Goal: Task Accomplishment & Management: Manage account settings

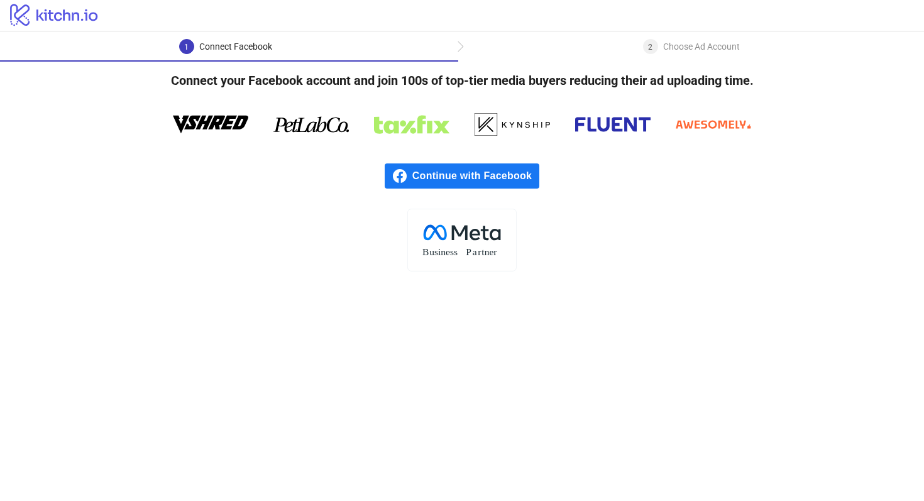
click at [506, 174] on span "Continue with Facebook" at bounding box center [475, 175] width 127 height 25
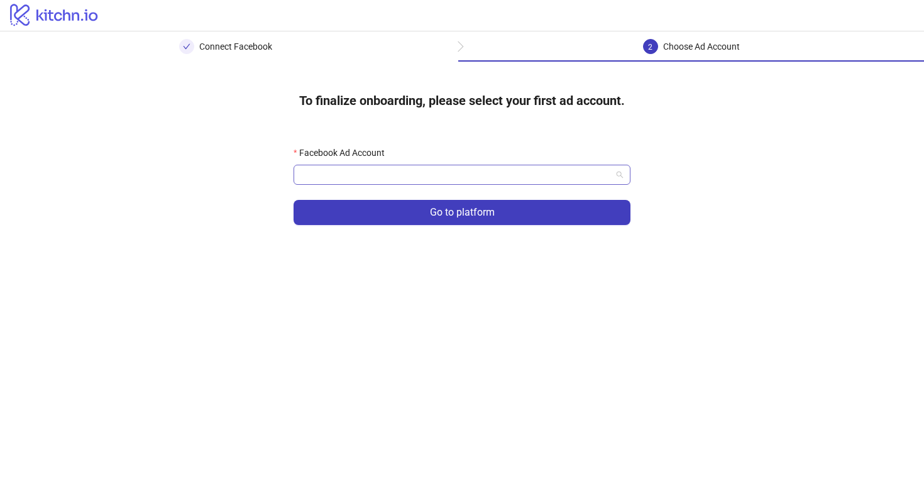
click at [463, 177] on input "Facebook Ad Account" at bounding box center [456, 174] width 311 height 19
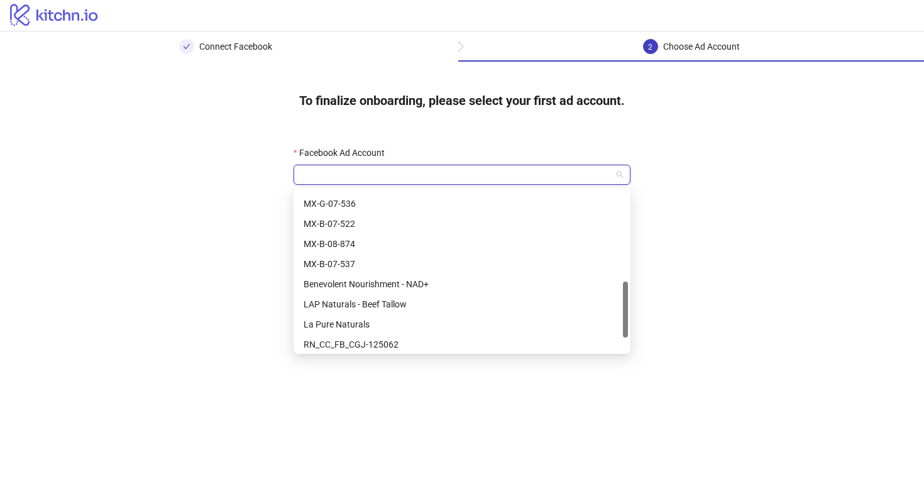
scroll to position [302, 0]
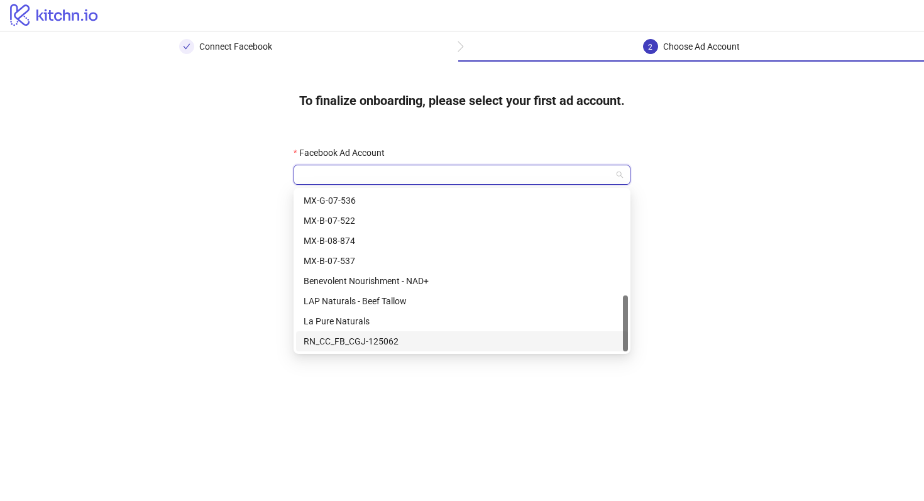
click at [428, 338] on div "RN_CC_FB_CGJ-125062" at bounding box center [462, 342] width 317 height 14
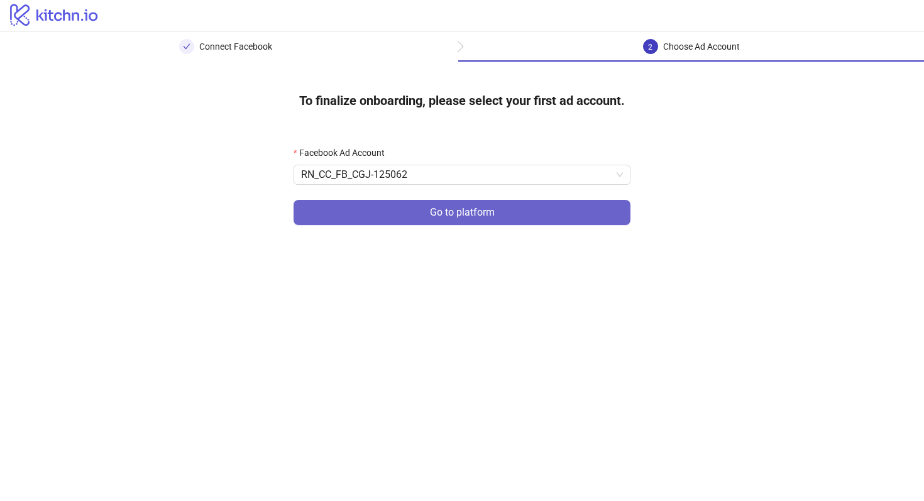
click at [548, 208] on button "Go to platform" at bounding box center [462, 212] width 337 height 25
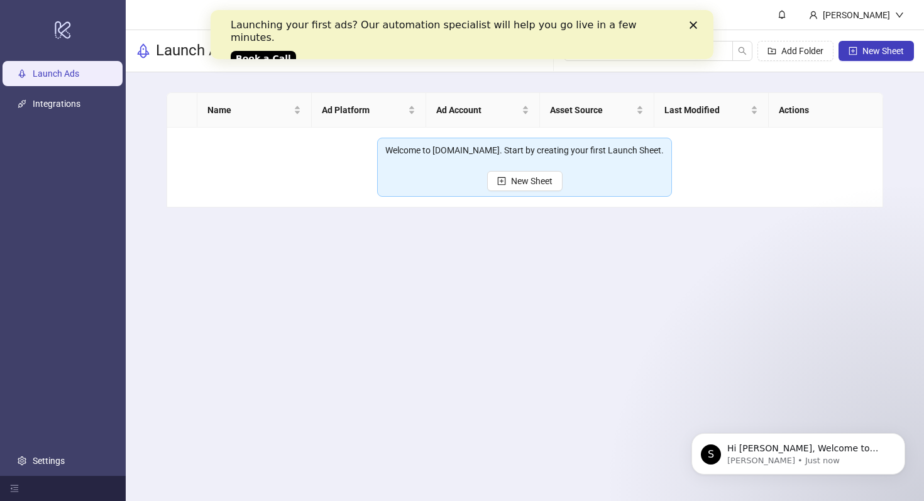
click at [692, 25] on icon "Close" at bounding box center [694, 25] width 8 height 8
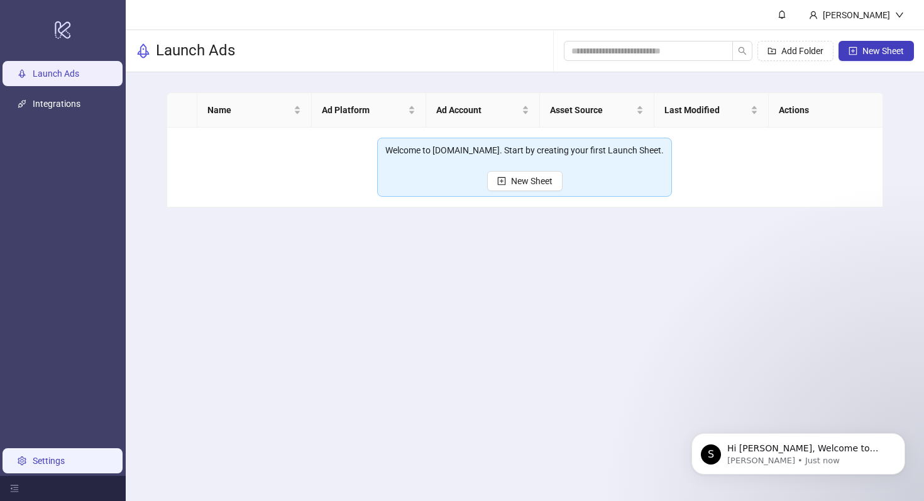
click at [65, 461] on link "Settings" at bounding box center [49, 461] width 32 height 10
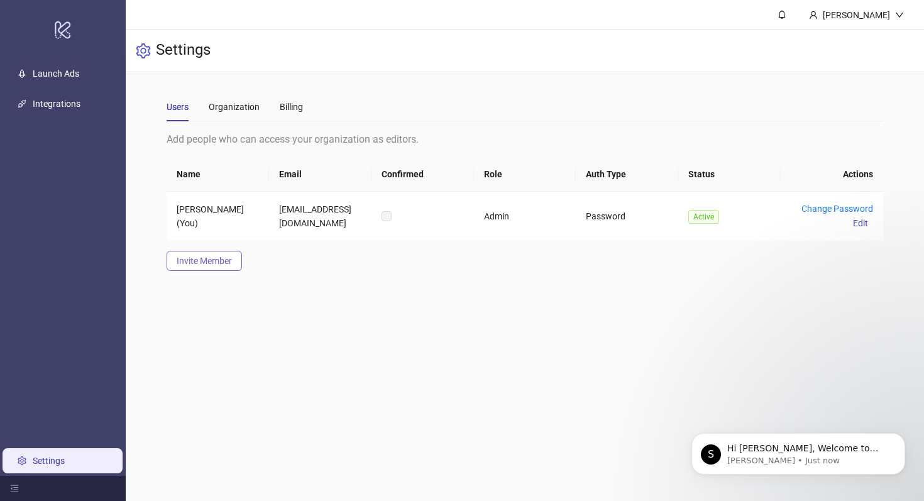
click at [230, 260] on span "Invite Member" at bounding box center [204, 261] width 55 height 10
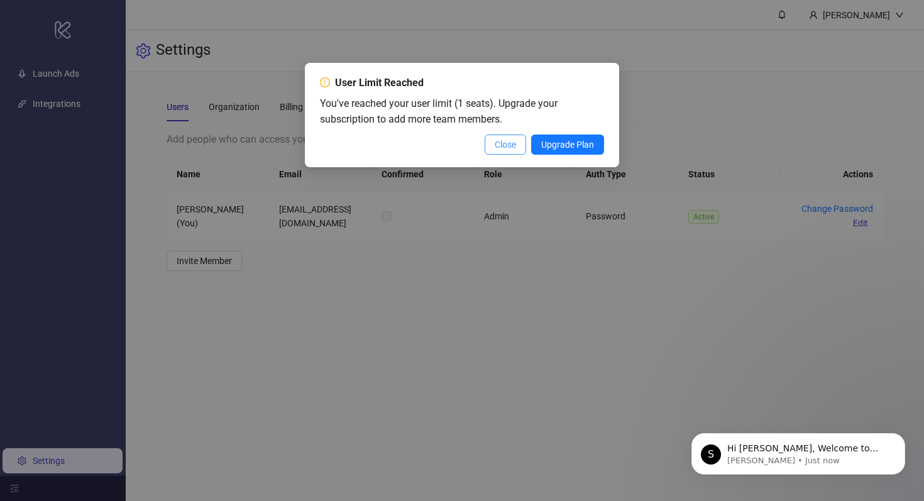
click at [513, 149] on span "Close" at bounding box center [505, 145] width 21 height 10
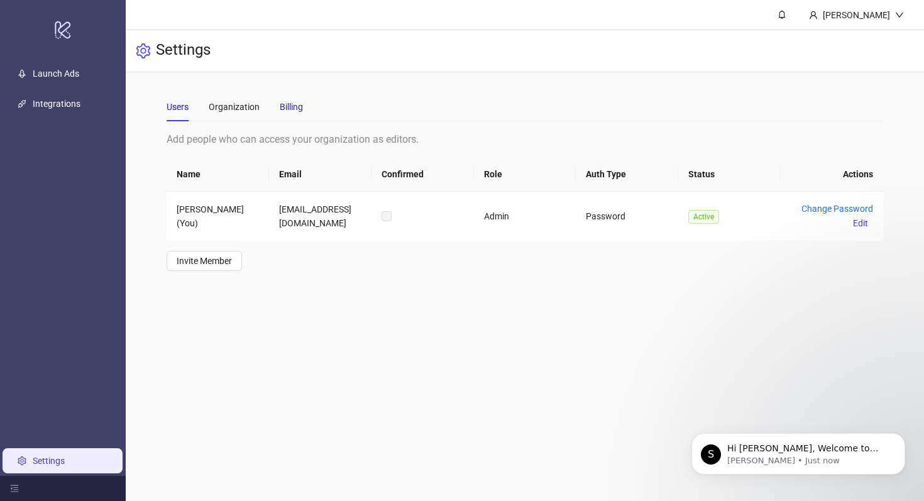
click at [282, 104] on div "Billing" at bounding box center [291, 107] width 23 height 14
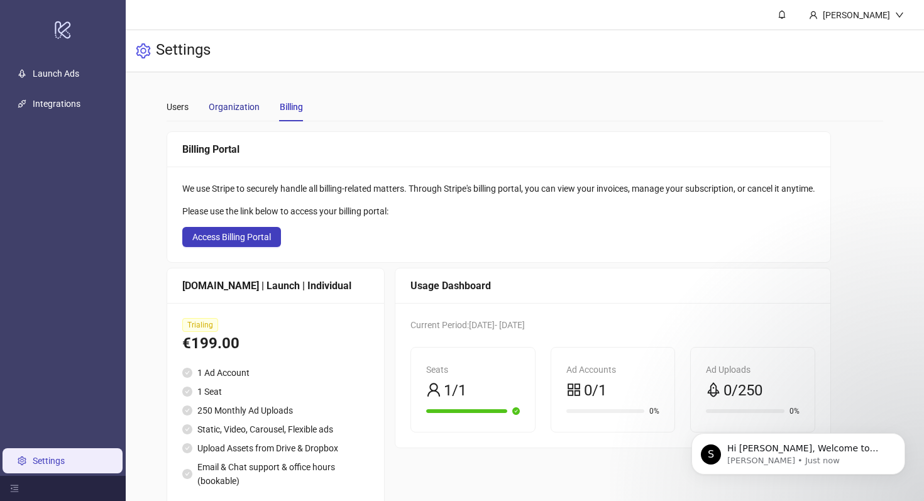
click at [240, 112] on div "Organization" at bounding box center [234, 107] width 51 height 14
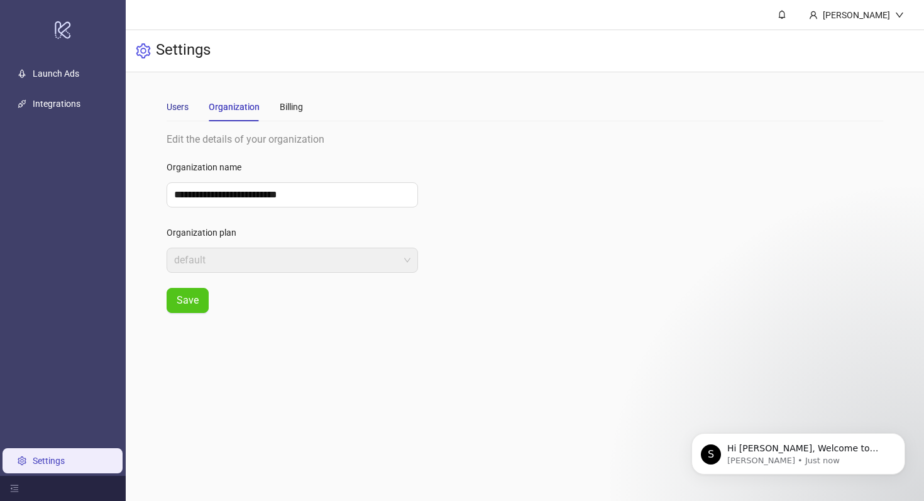
click at [187, 113] on div "Users" at bounding box center [178, 107] width 22 height 14
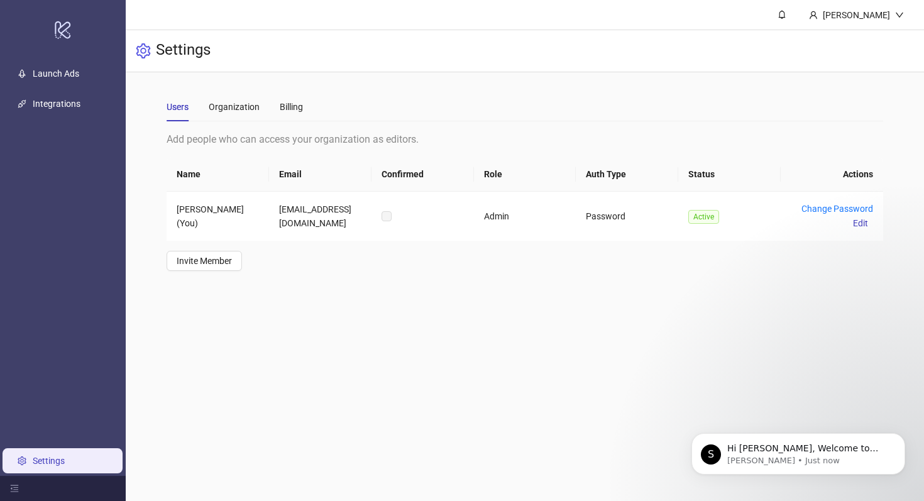
click at [306, 113] on div "Users Organization Billing" at bounding box center [525, 106] width 717 height 29
click at [286, 106] on div "Billing" at bounding box center [291, 107] width 23 height 14
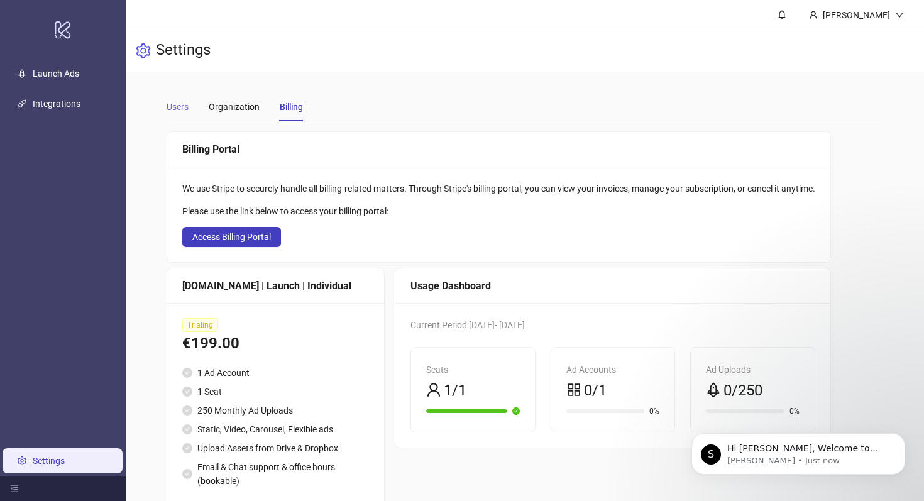
click at [186, 114] on div "Users" at bounding box center [178, 106] width 22 height 29
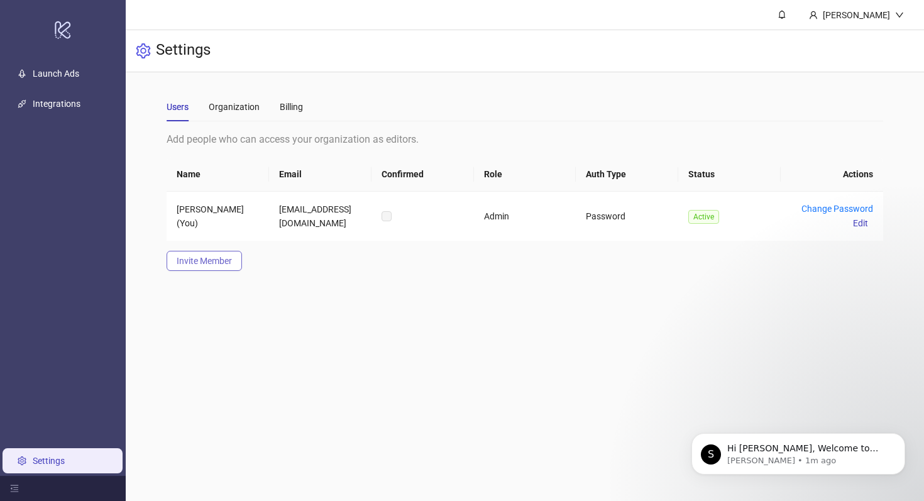
click at [221, 257] on span "Invite Member" at bounding box center [204, 261] width 55 height 10
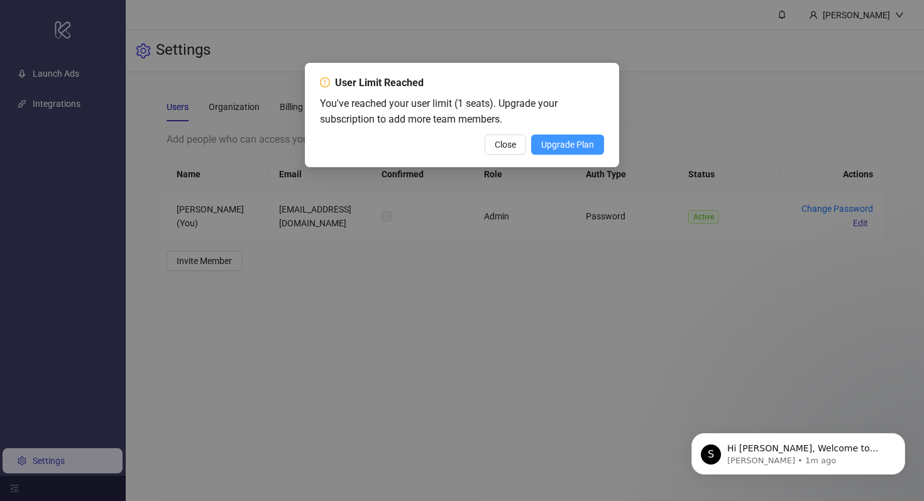
click at [582, 145] on span "Upgrade Plan" at bounding box center [567, 145] width 53 height 10
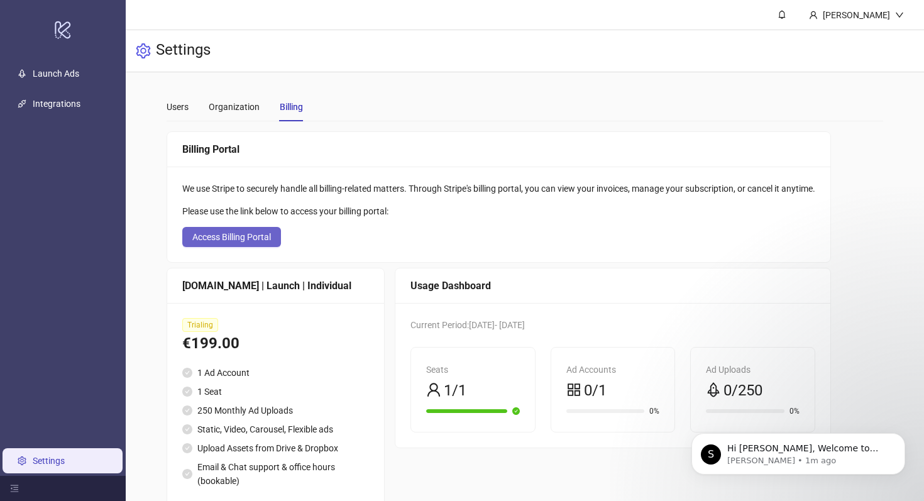
scroll to position [37, 0]
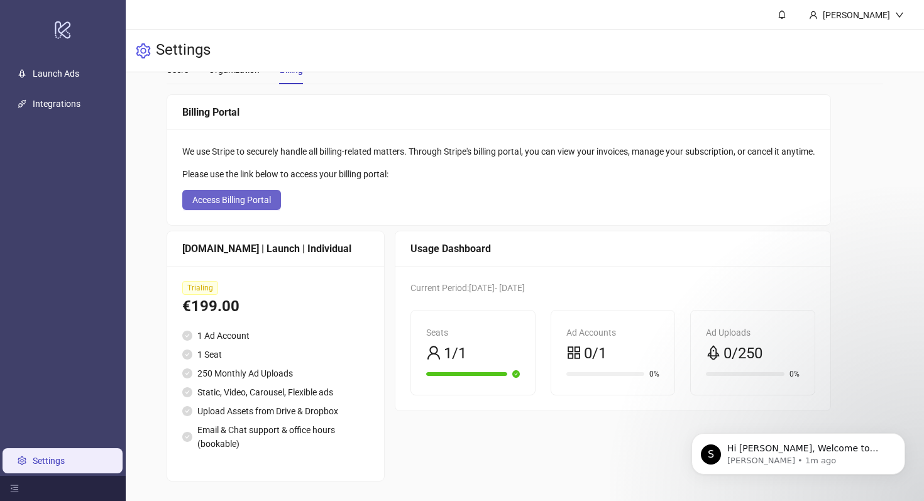
click at [248, 204] on button "Access Billing Portal" at bounding box center [231, 200] width 99 height 20
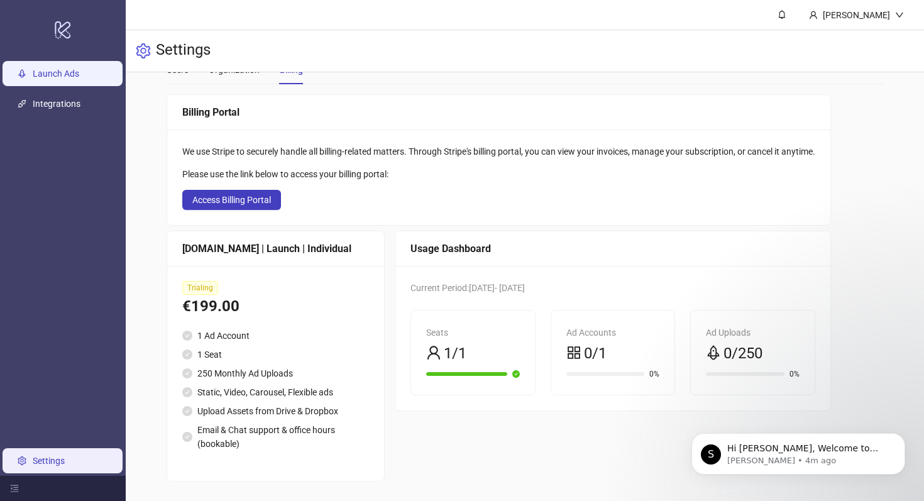
click at [79, 70] on link "Launch Ads" at bounding box center [56, 74] width 47 height 10
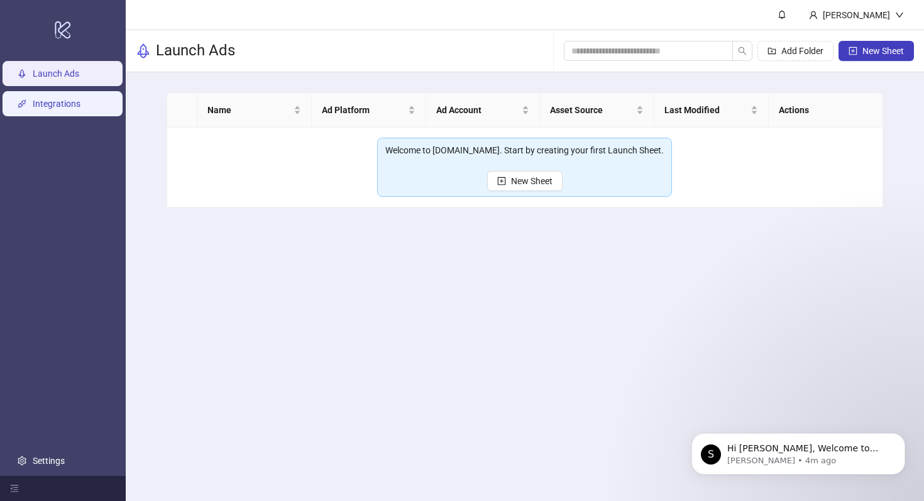
click at [80, 99] on link "Integrations" at bounding box center [57, 104] width 48 height 10
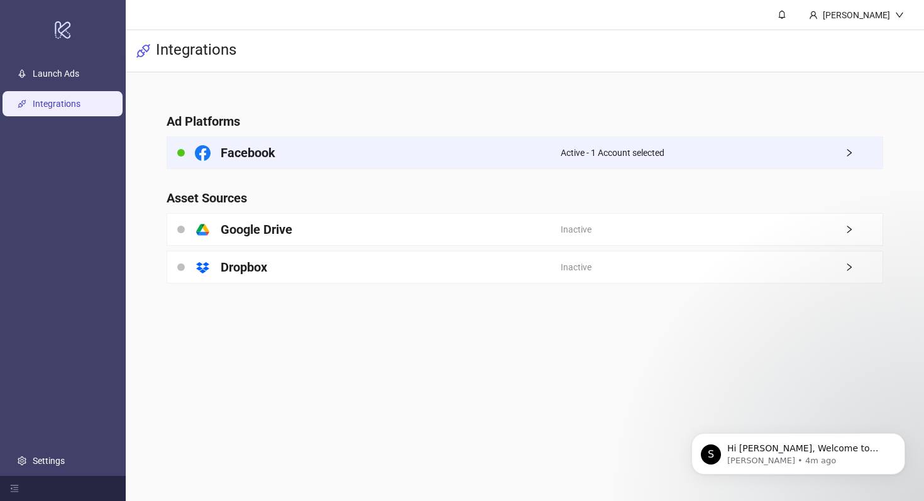
click at [437, 148] on div "Facebook" at bounding box center [364, 152] width 394 height 31
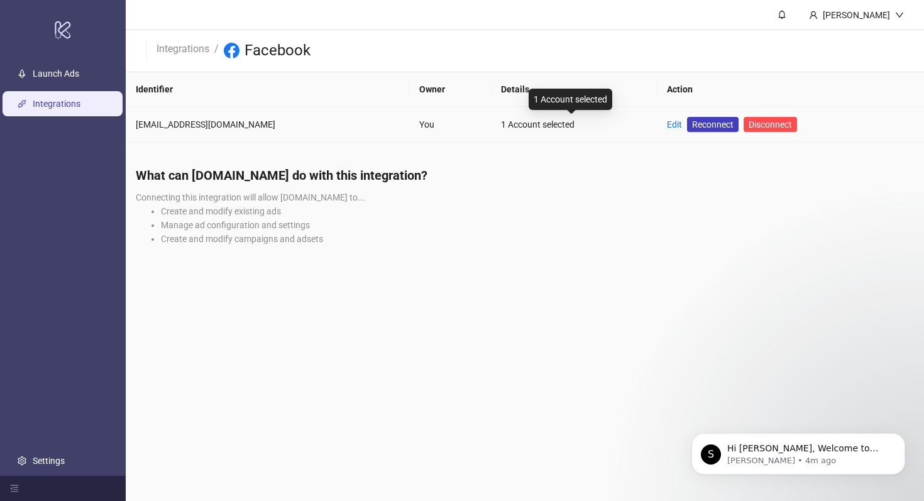
click at [518, 121] on div "1 Account selected" at bounding box center [574, 125] width 147 height 14
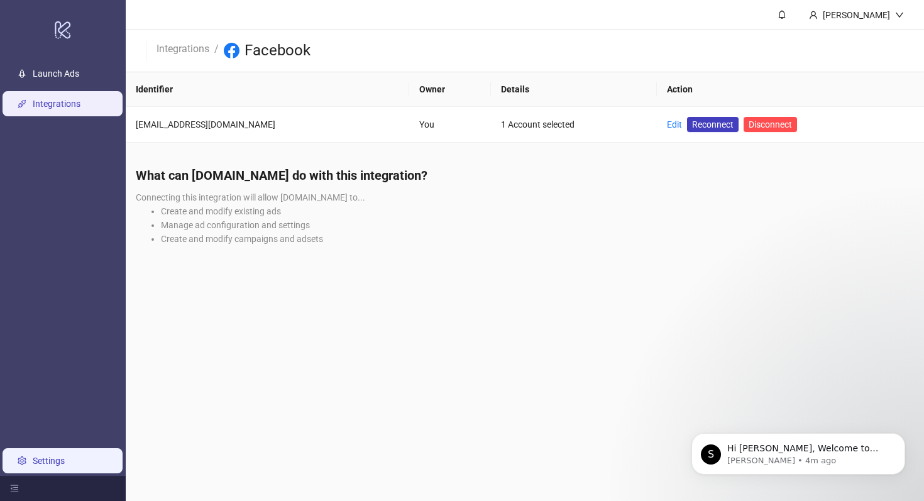
click at [56, 465] on link "Settings" at bounding box center [49, 461] width 32 height 10
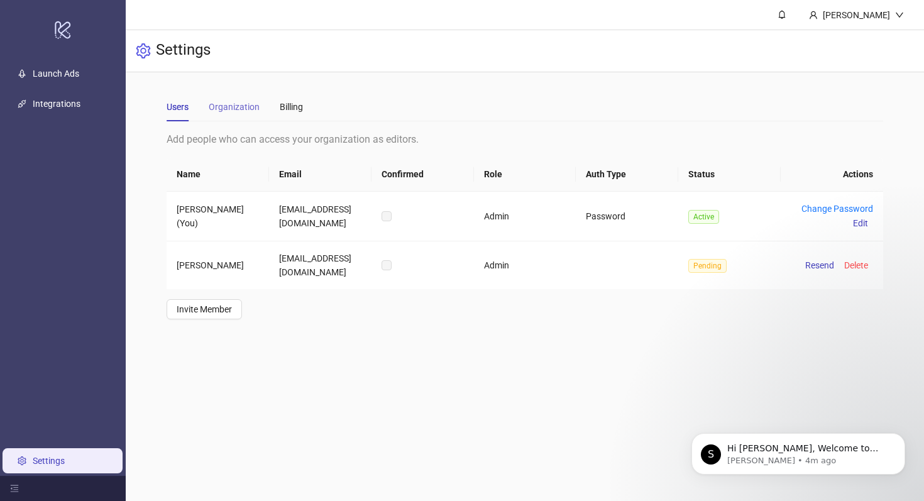
click at [244, 94] on div "Organization" at bounding box center [234, 106] width 51 height 29
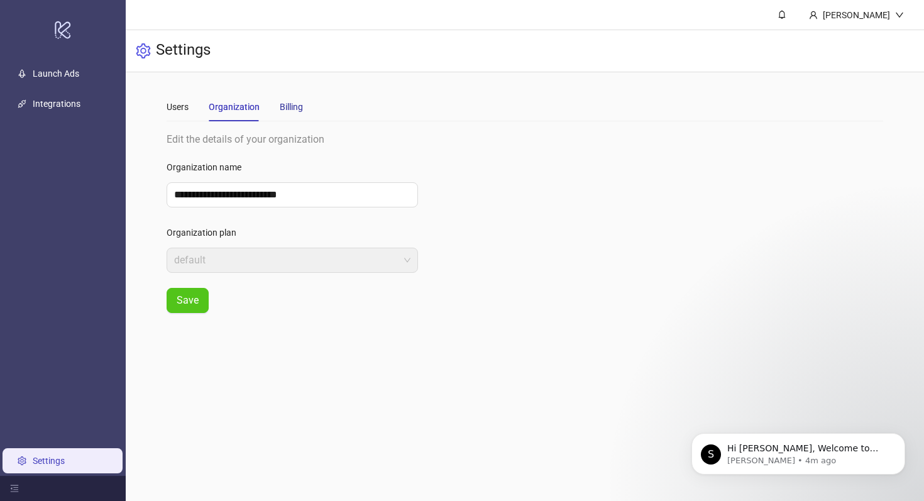
click at [285, 104] on div "Billing" at bounding box center [291, 107] width 23 height 14
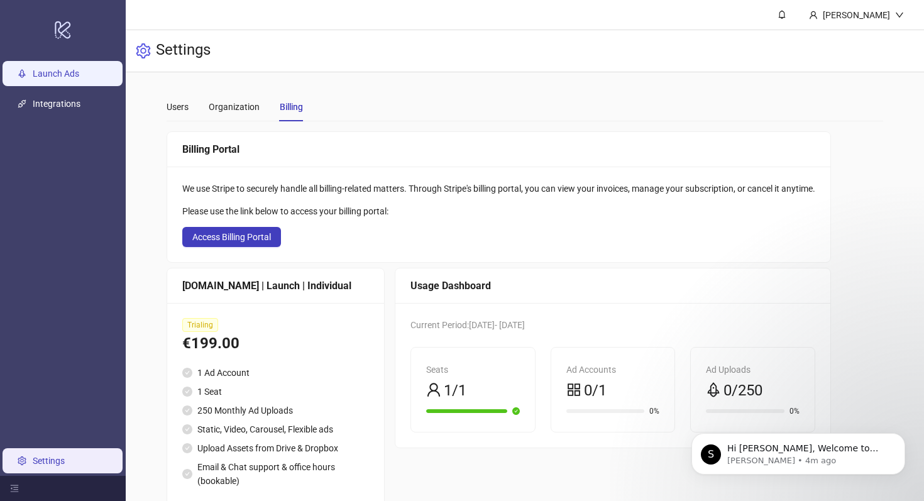
click at [76, 73] on link "Launch Ads" at bounding box center [56, 74] width 47 height 10
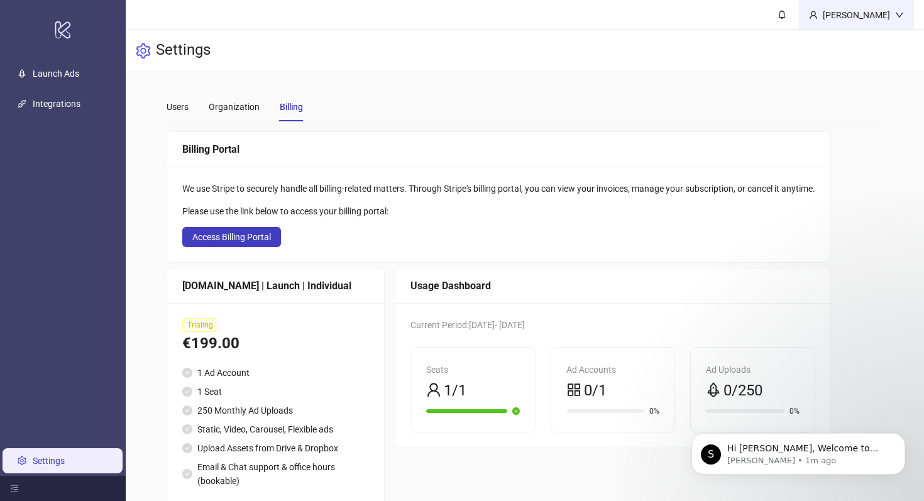
click at [889, 7] on div "[PERSON_NAME]" at bounding box center [856, 15] width 115 height 30
click at [429, 134] on div "Billing Portal" at bounding box center [498, 149] width 663 height 35
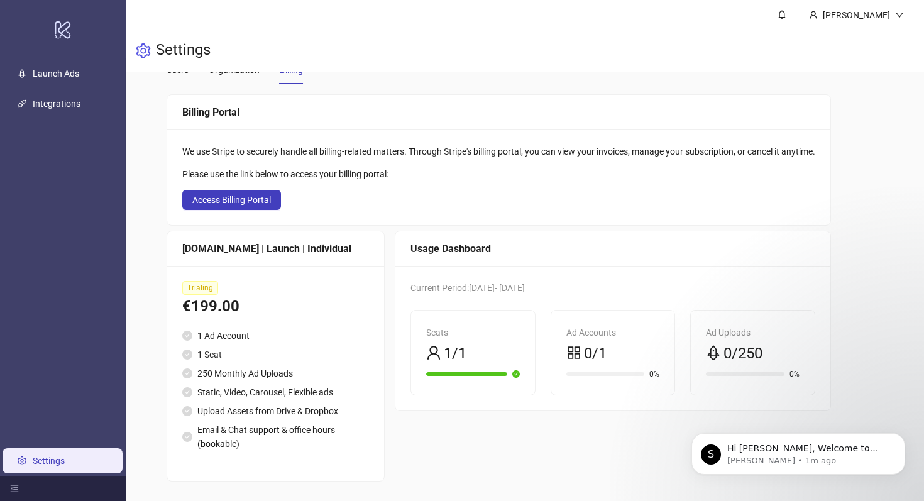
click at [280, 285] on div "Trialing" at bounding box center [275, 288] width 187 height 14
click at [237, 316] on div "€199.00" at bounding box center [275, 307] width 187 height 24
click at [531, 251] on div "Usage Dashboard" at bounding box center [613, 249] width 405 height 16
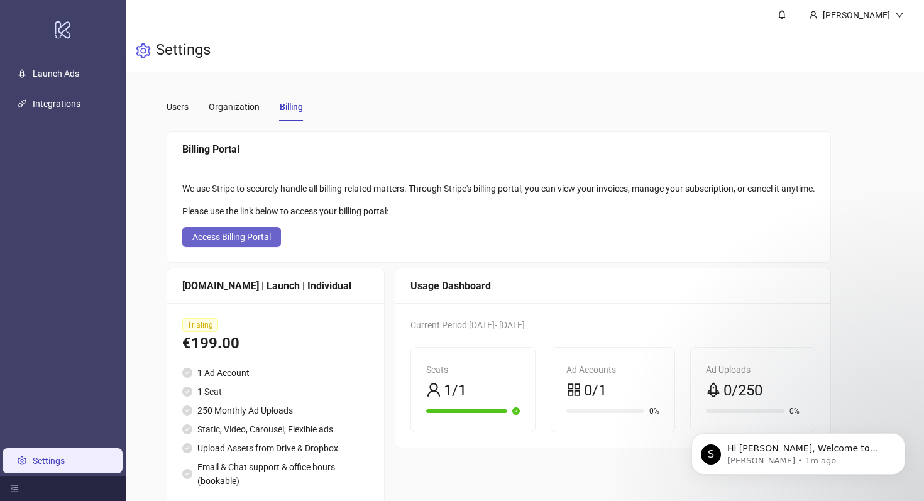
click at [243, 241] on span "Access Billing Portal" at bounding box center [231, 237] width 79 height 10
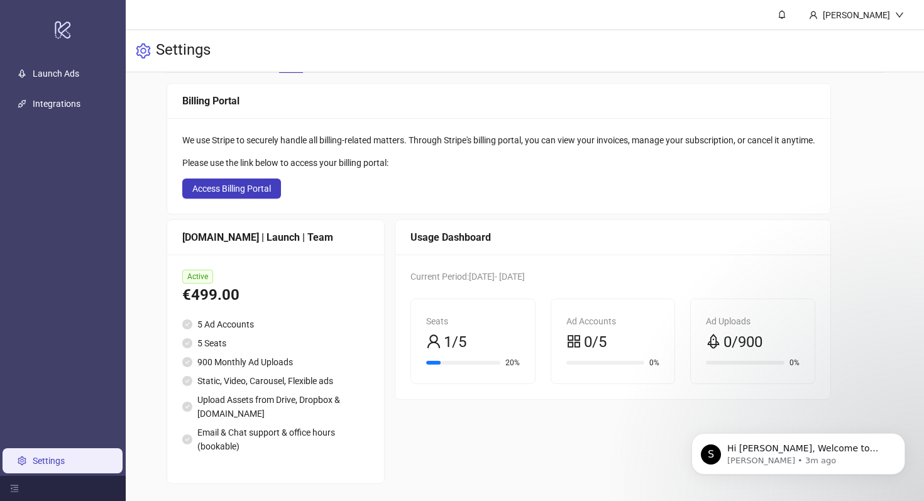
scroll to position [50, 0]
click at [65, 460] on link "Settings" at bounding box center [49, 461] width 32 height 10
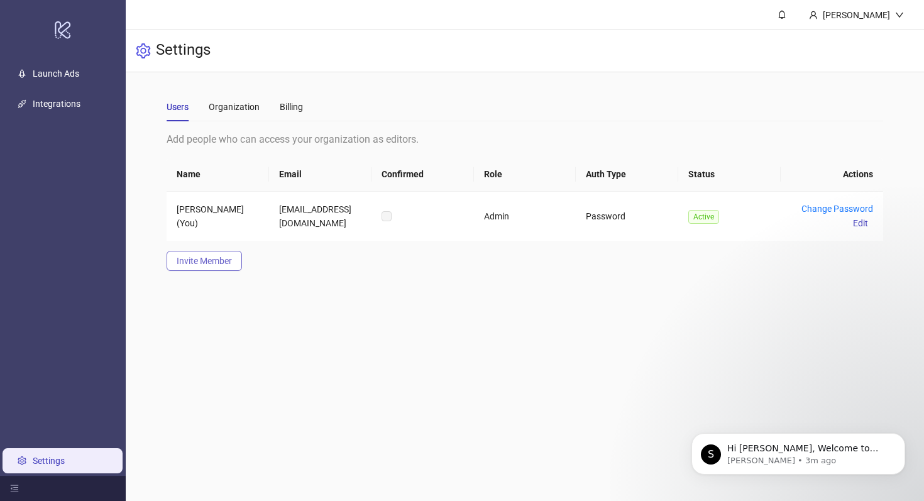
click at [214, 260] on span "Invite Member" at bounding box center [204, 261] width 55 height 10
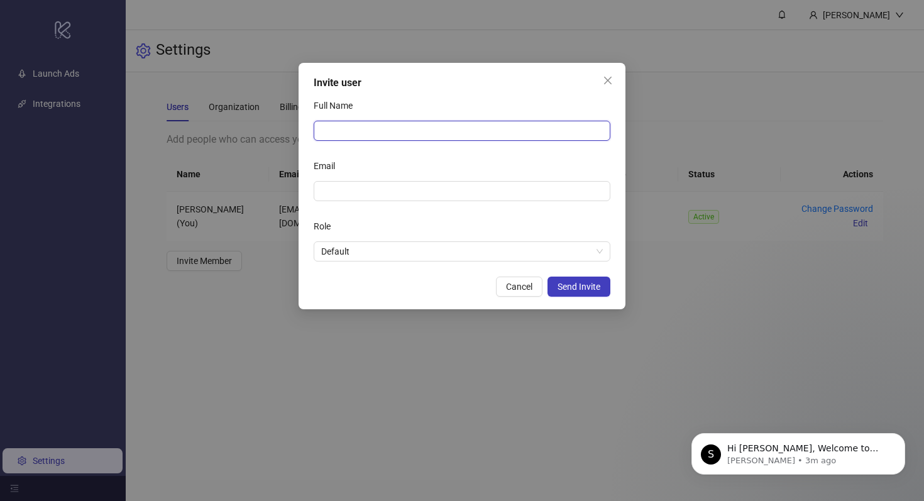
click at [389, 129] on input "Full Name" at bounding box center [462, 131] width 297 height 20
type input "**********"
click at [387, 164] on div "Email" at bounding box center [462, 168] width 297 height 25
click at [375, 184] on span at bounding box center [462, 191] width 297 height 20
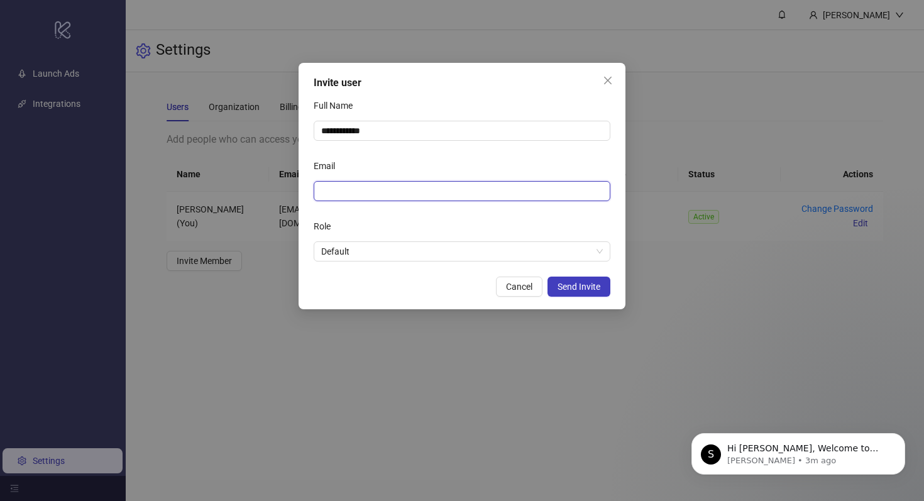
paste input "**********"
type input "**********"
click at [441, 158] on div "Email" at bounding box center [462, 168] width 297 height 25
click at [565, 254] on span "Default" at bounding box center [462, 251] width 282 height 19
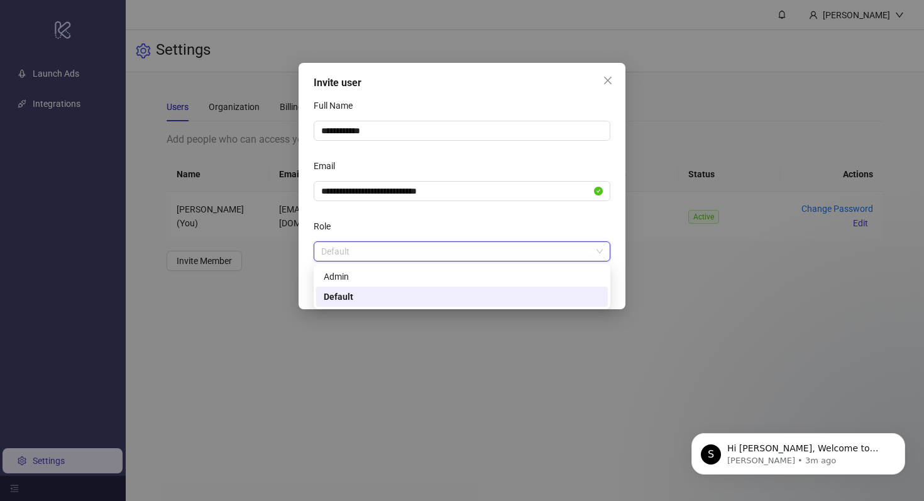
click at [529, 228] on div "Role" at bounding box center [462, 228] width 297 height 25
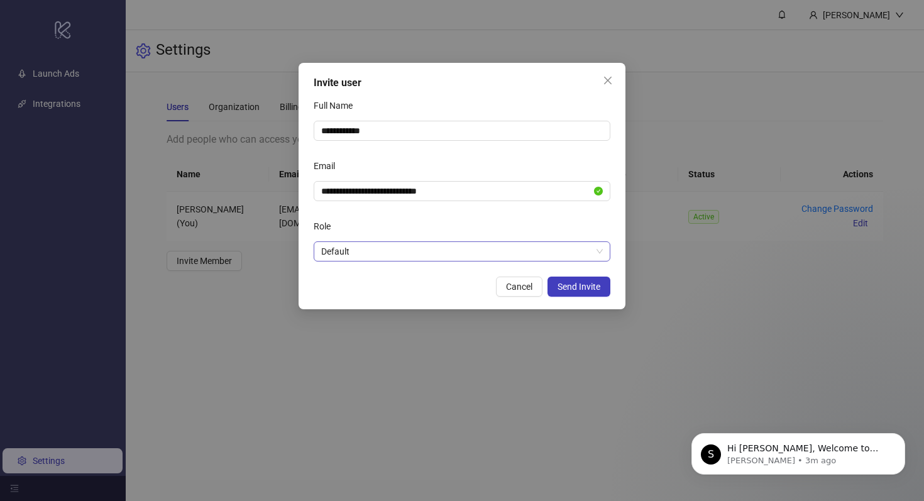
click at [514, 248] on span "Default" at bounding box center [462, 251] width 282 height 19
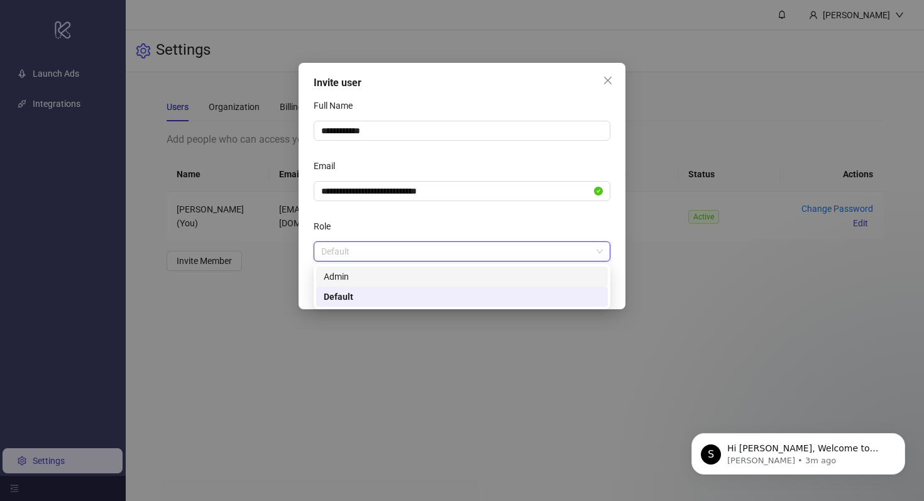
click at [455, 276] on div "Admin" at bounding box center [462, 277] width 277 height 14
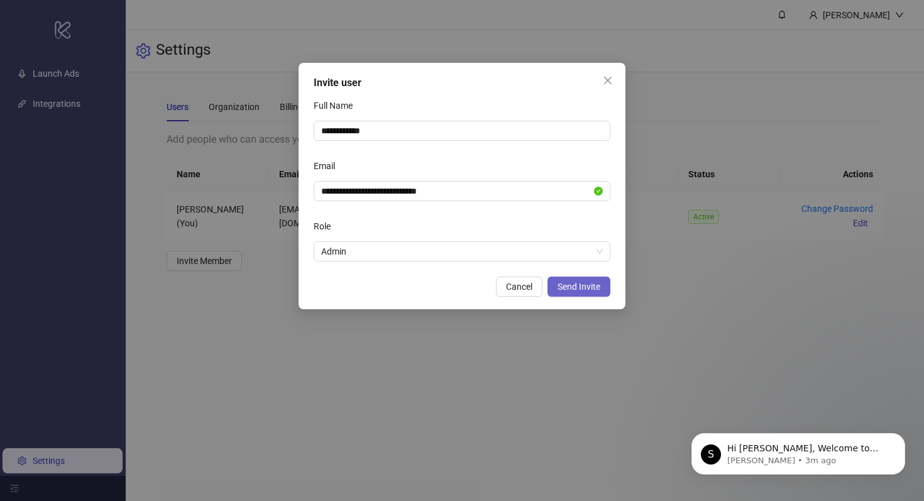
click at [590, 292] on button "Send Invite" at bounding box center [579, 287] width 63 height 20
